Goal: Information Seeking & Learning: Learn about a topic

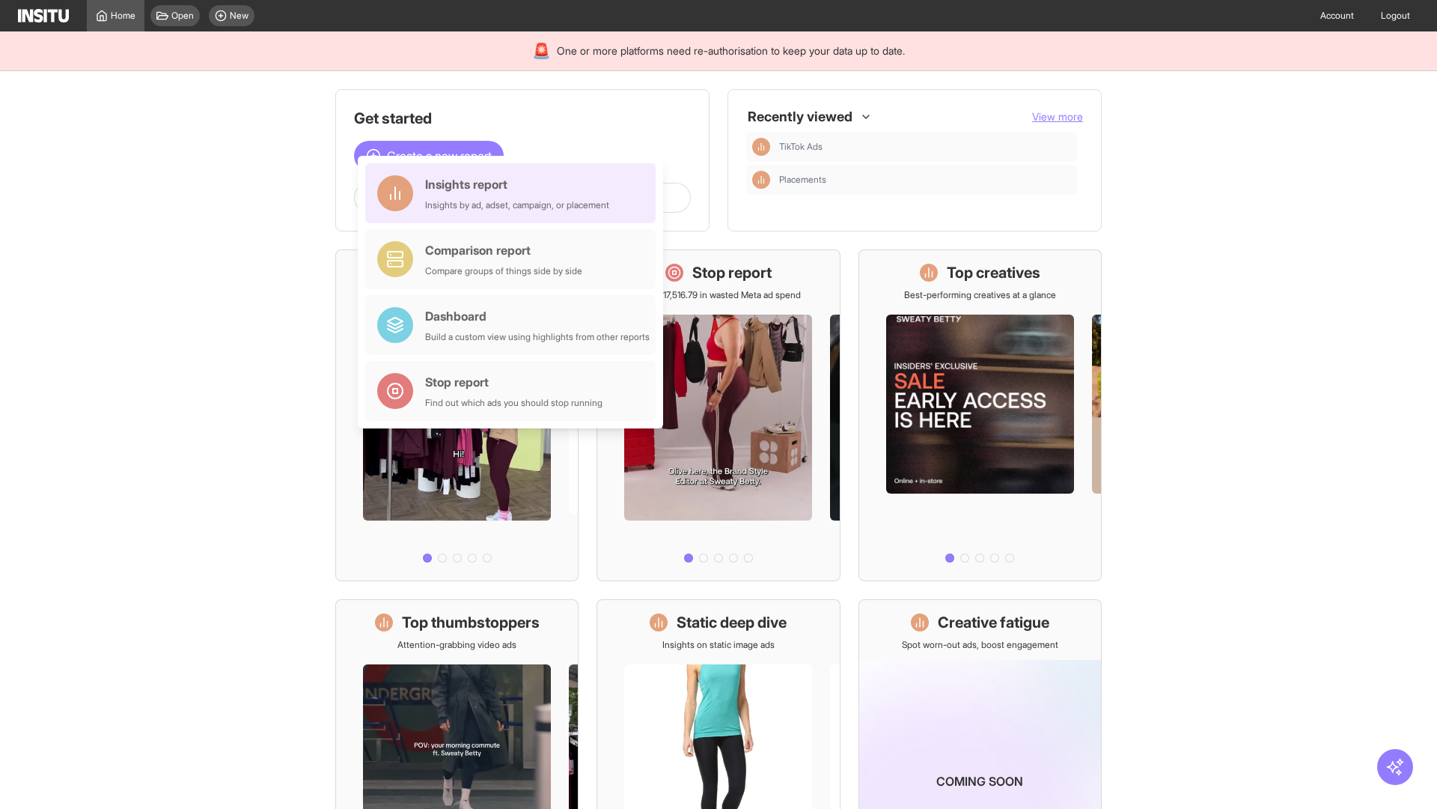
click at [514, 193] on div "Insights report Insights by ad, adset, campaign, or placement" at bounding box center [517, 193] width 184 height 36
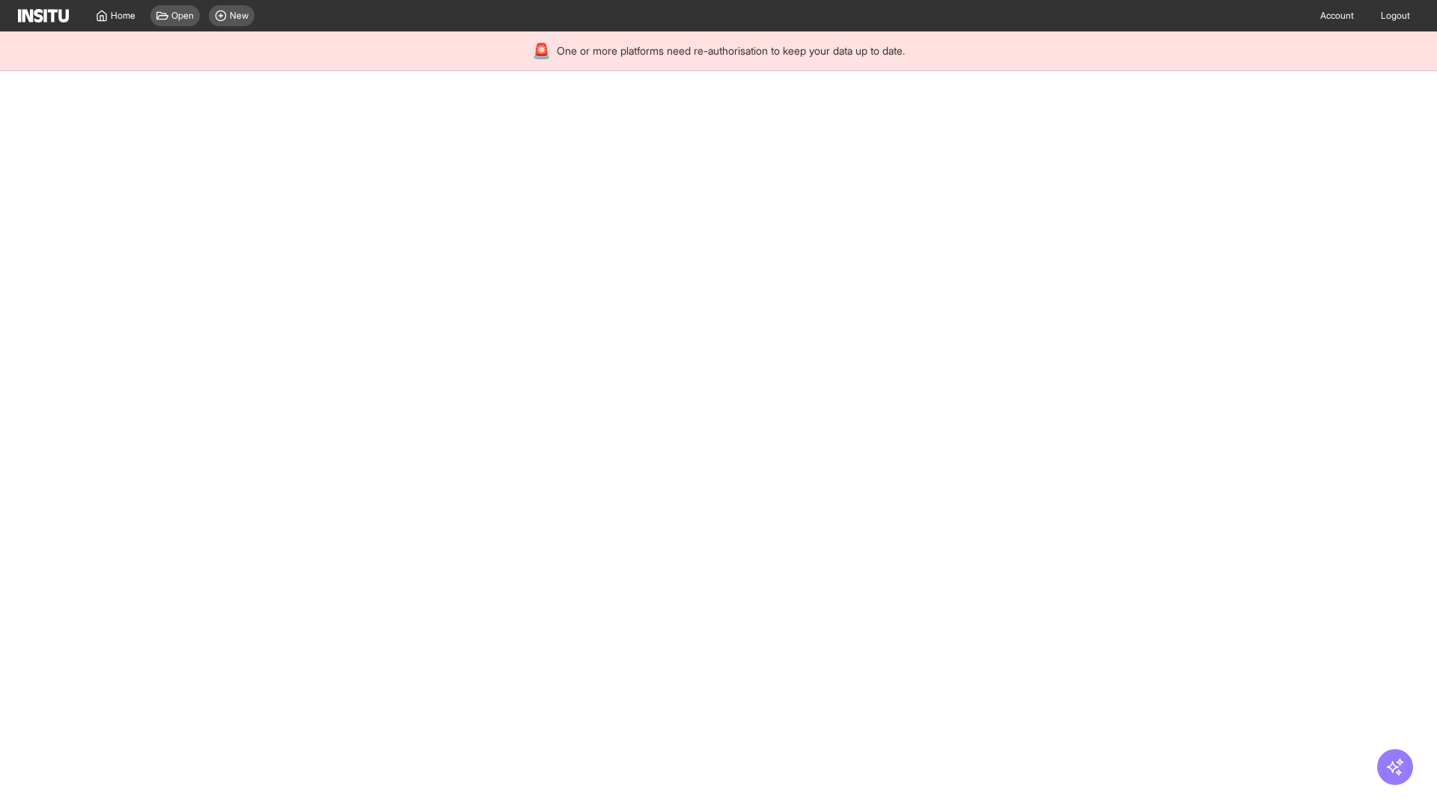
select select "**"
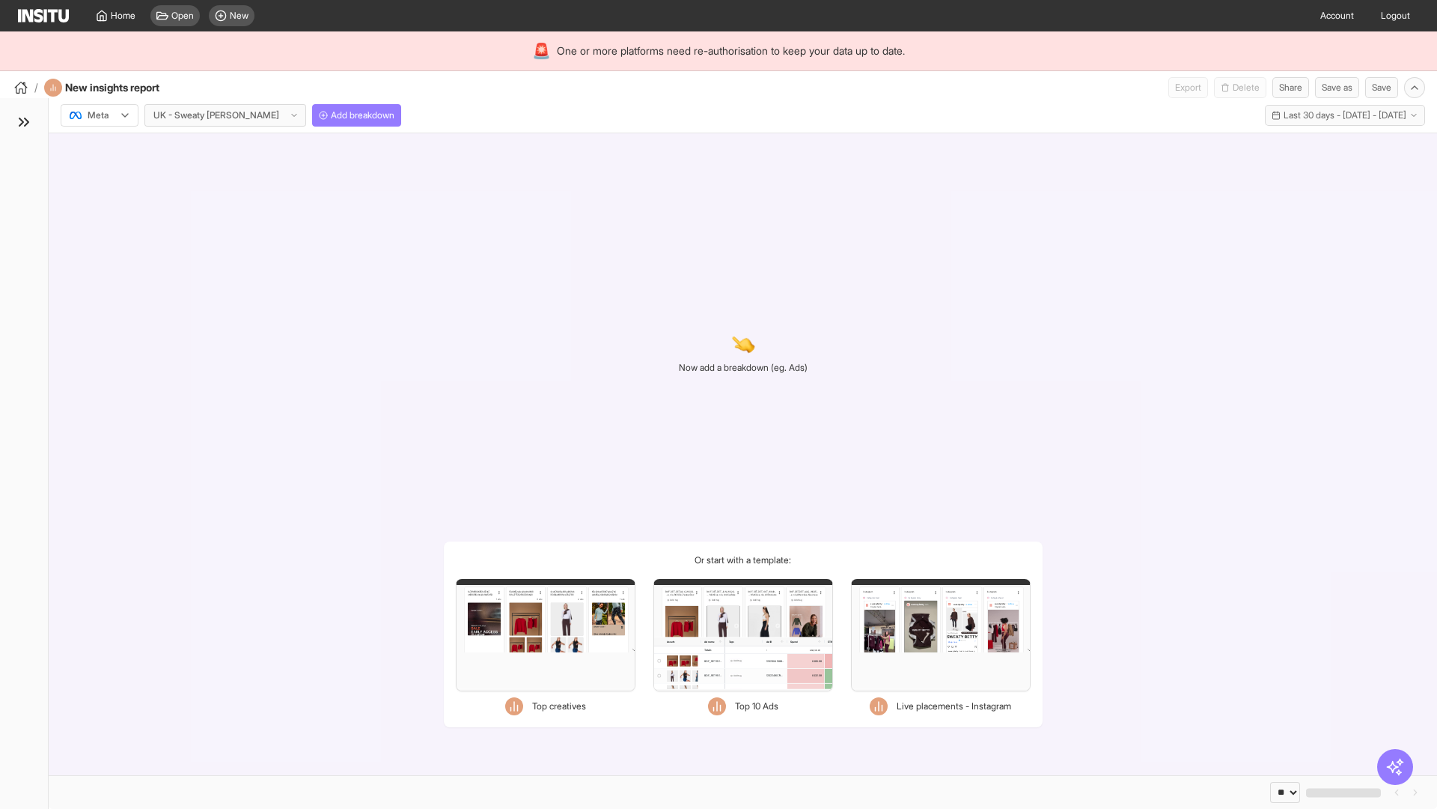
click at [100, 115] on div at bounding box center [89, 115] width 42 height 15
